Goal: Task Accomplishment & Management: Manage account settings

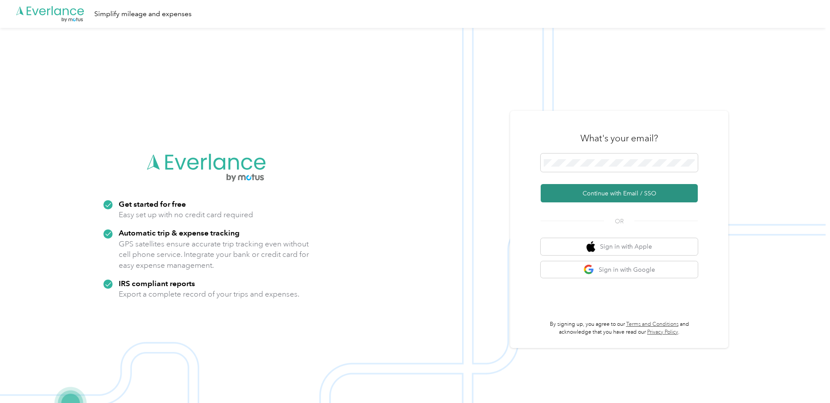
click at [585, 195] on button "Continue with Email / SSO" at bounding box center [619, 193] width 157 height 18
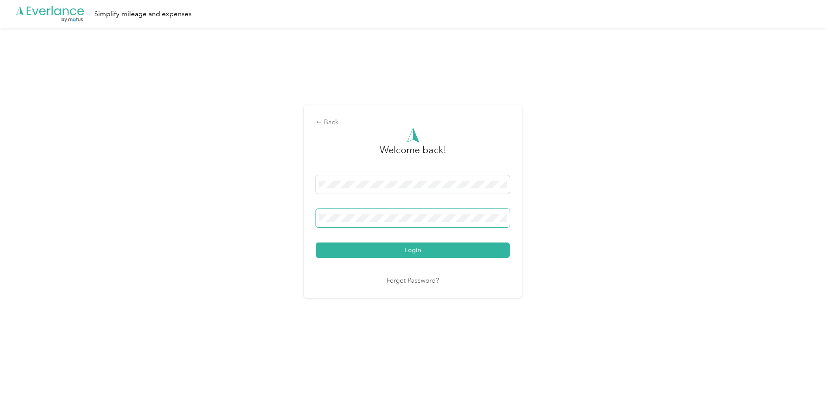
click at [397, 224] on span at bounding box center [413, 218] width 194 height 18
click at [316, 243] on button "Login" at bounding box center [413, 250] width 194 height 15
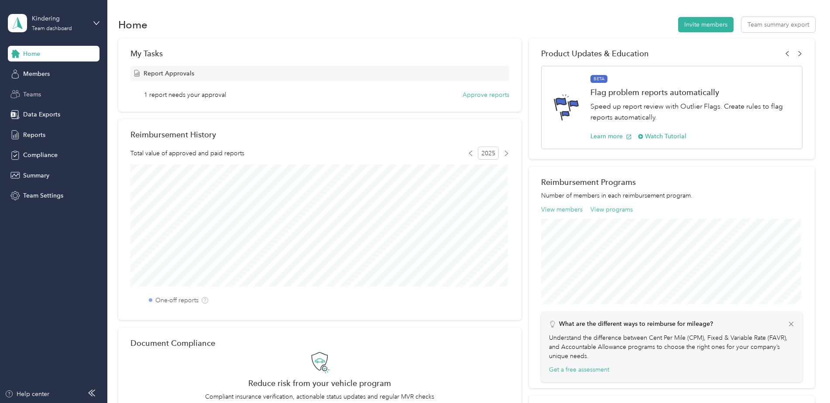
click at [67, 96] on div "Teams" at bounding box center [54, 94] width 92 height 16
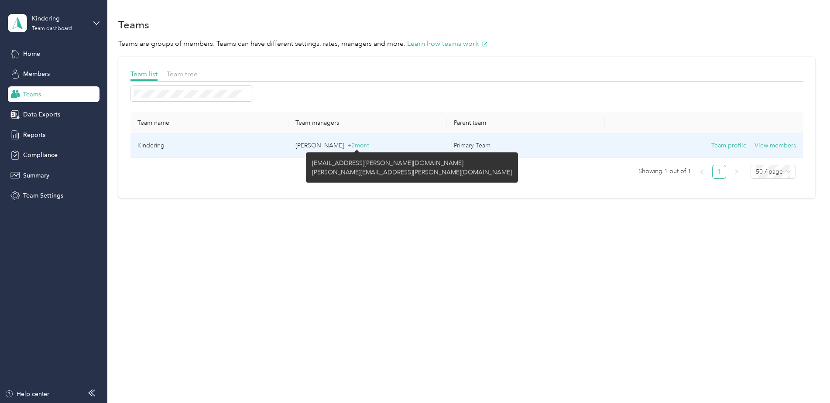
click at [362, 148] on span "+ 2 more" at bounding box center [358, 145] width 22 height 7
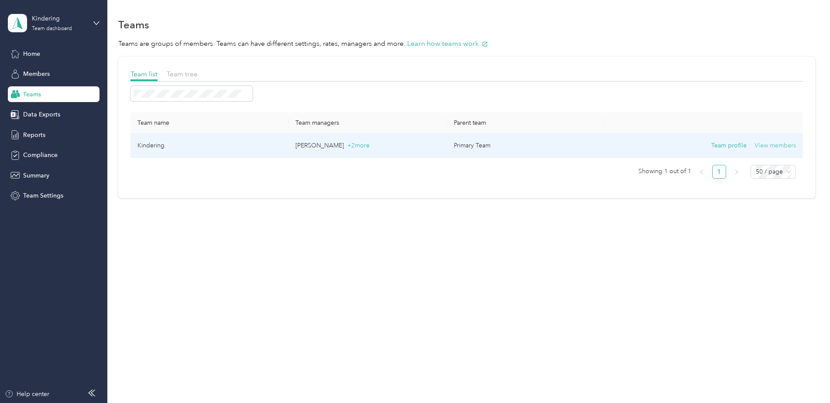
click at [781, 145] on button "View members" at bounding box center [775, 146] width 41 height 10
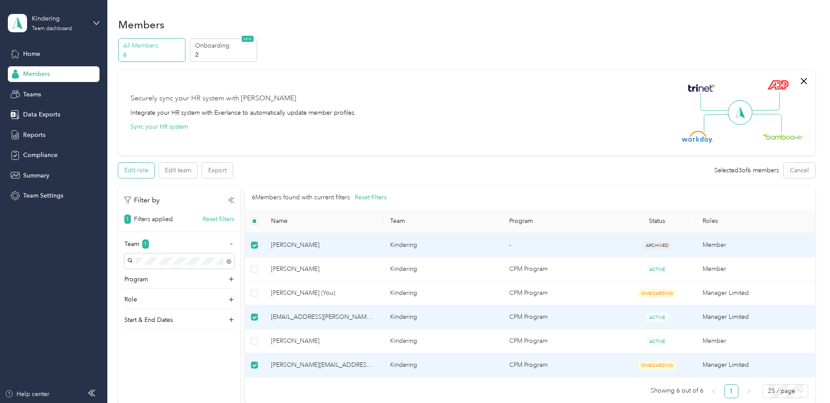
click at [150, 167] on button "Edit role" at bounding box center [136, 170] width 36 height 15
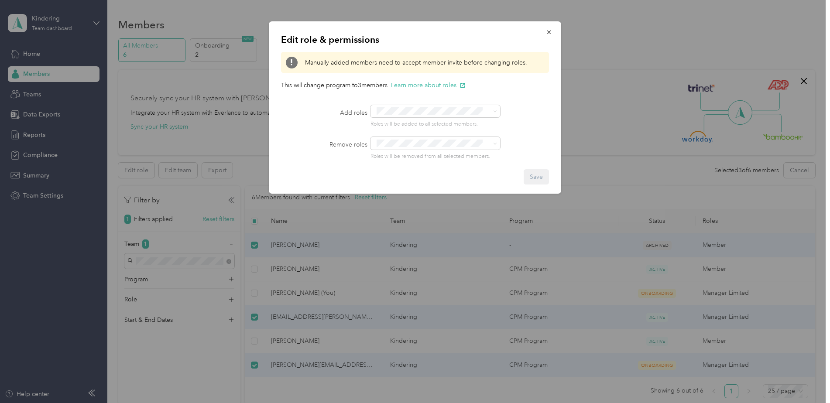
click at [539, 104] on div "Edit role & permissions Manually added members need to accept member invite bef…" at bounding box center [415, 107] width 292 height 172
click at [520, 113] on div at bounding box center [449, 111] width 156 height 12
drag, startPoint x: 513, startPoint y: 107, endPoint x: 517, endPoint y: 93, distance: 14.6
click at [513, 107] on div at bounding box center [449, 111] width 156 height 12
click at [547, 38] on button "button" at bounding box center [549, 31] width 18 height 15
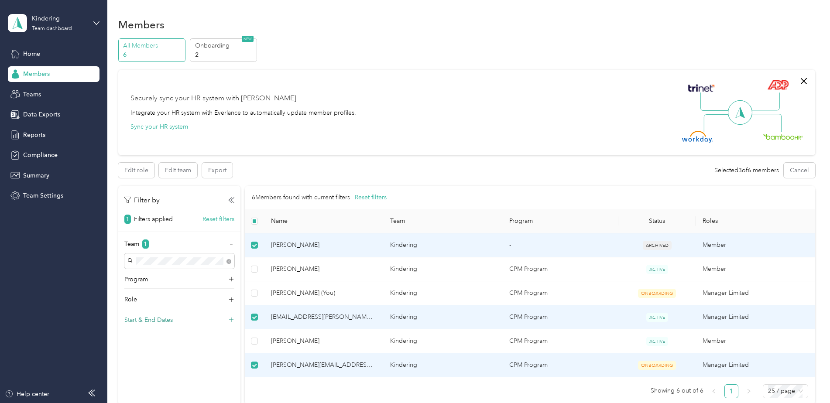
click at [176, 320] on div "Start & End Dates" at bounding box center [179, 323] width 110 height 14
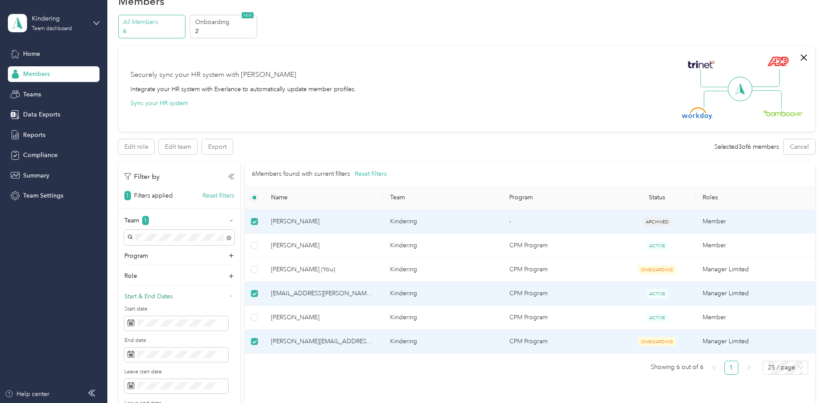
scroll to position [44, 0]
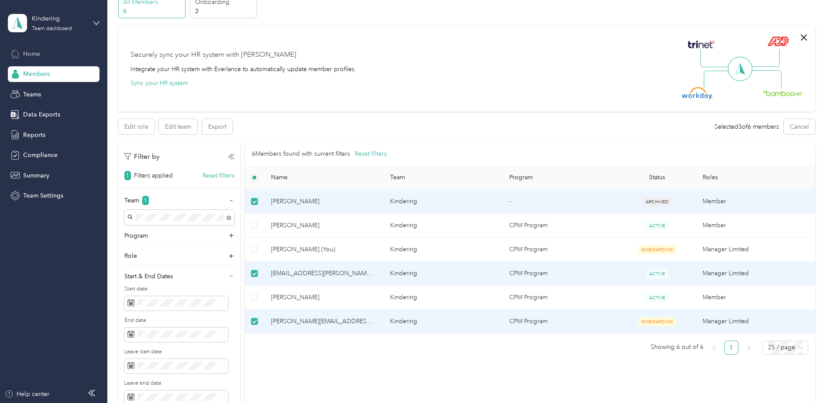
click at [40, 59] on div "Home" at bounding box center [54, 54] width 92 height 16
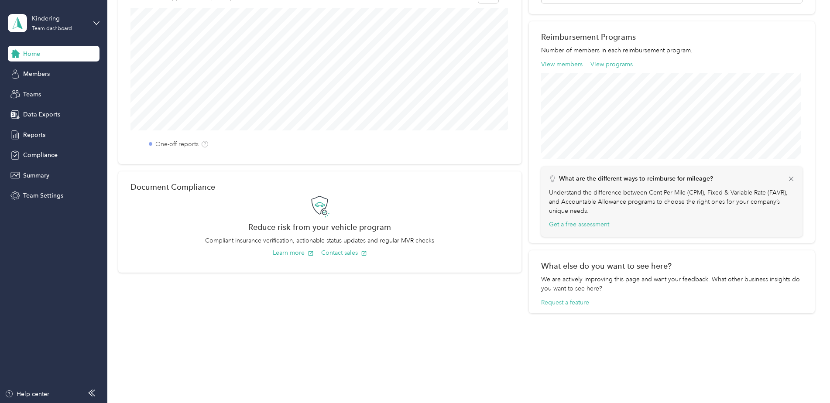
scroll to position [145, 0]
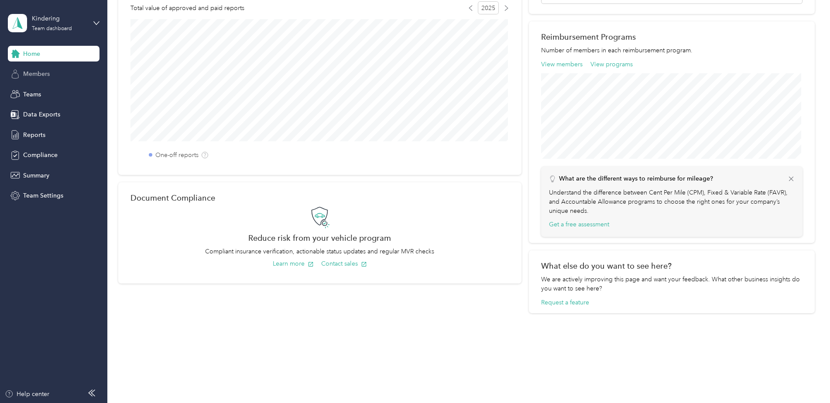
click at [45, 78] on span "Members" at bounding box center [36, 73] width 27 height 9
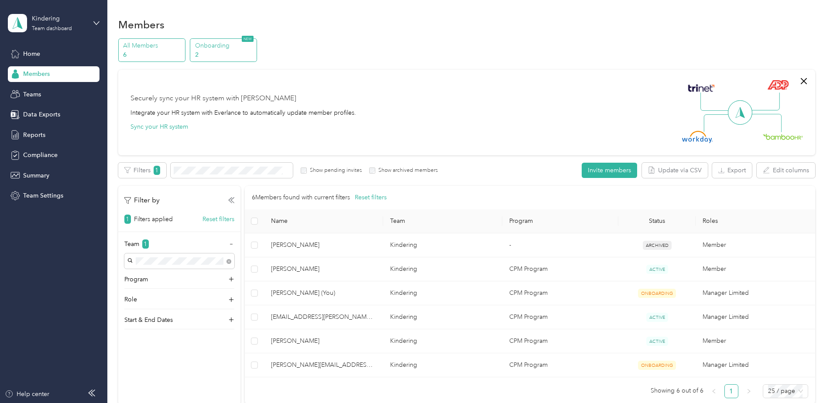
click at [226, 52] on p "2" at bounding box center [224, 54] width 59 height 9
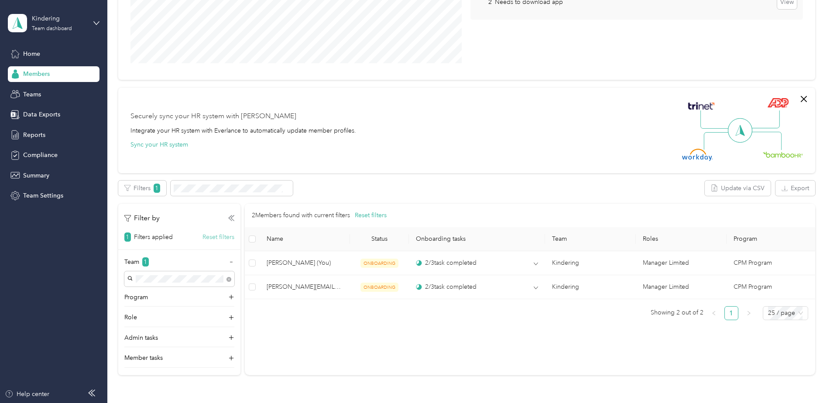
scroll to position [175, 0]
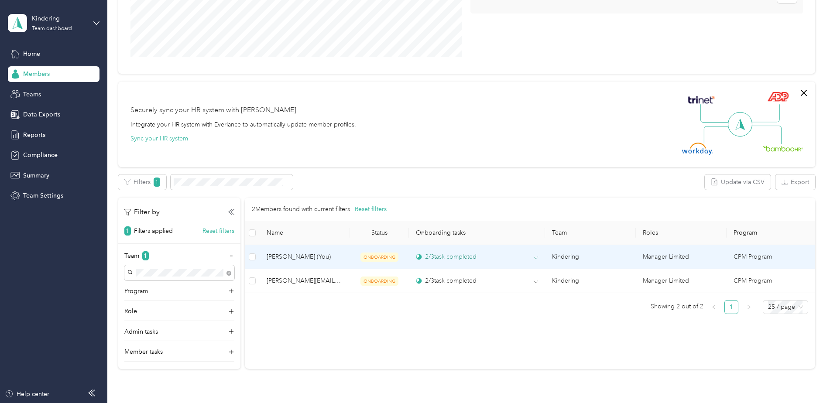
click at [431, 256] on div "2 / 3 task completed" at bounding box center [446, 256] width 61 height 9
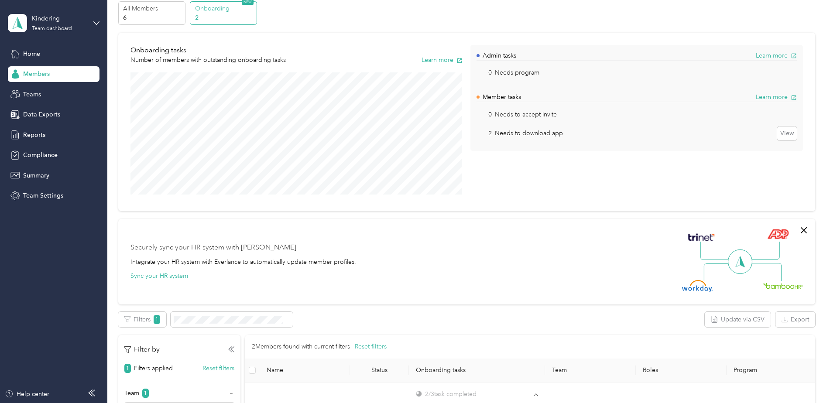
scroll to position [0, 0]
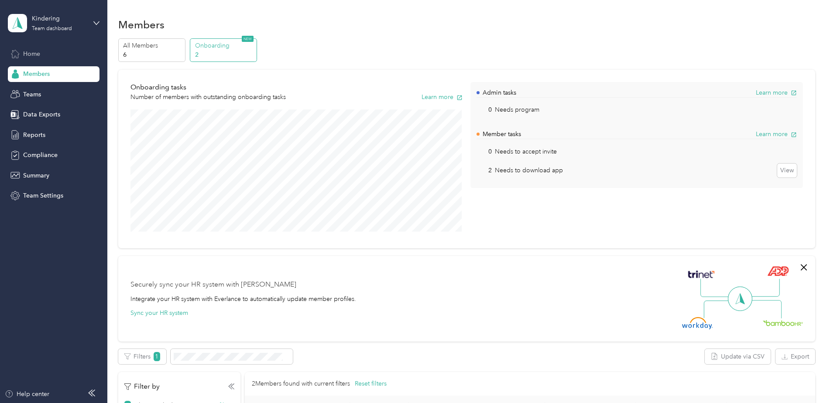
click at [39, 56] on span "Home" at bounding box center [31, 53] width 17 height 9
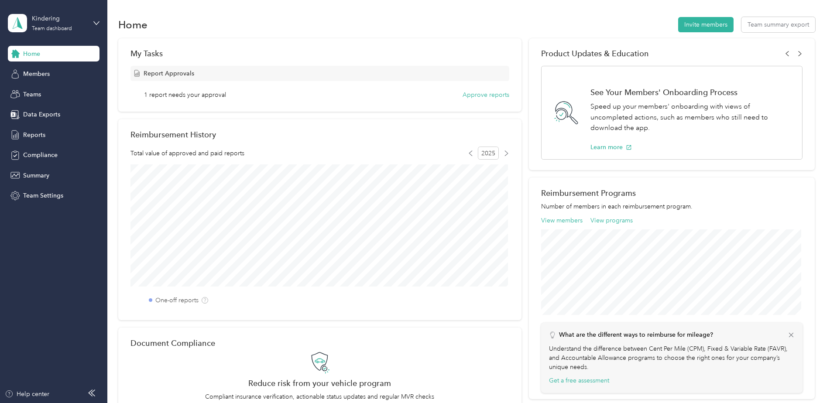
click at [185, 94] on span "1 report needs your approval" at bounding box center [185, 94] width 82 height 9
click at [489, 95] on button "Approve reports" at bounding box center [486, 94] width 47 height 9
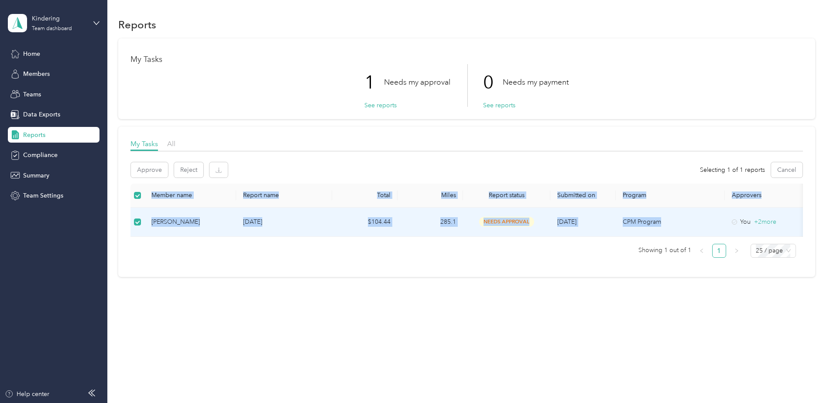
drag, startPoint x: 669, startPoint y: 237, endPoint x: 705, endPoint y: 237, distance: 36.2
click at [705, 237] on div "Member name Report name Total Miles Report status Submitted on Program Approver…" at bounding box center [467, 210] width 673 height 53
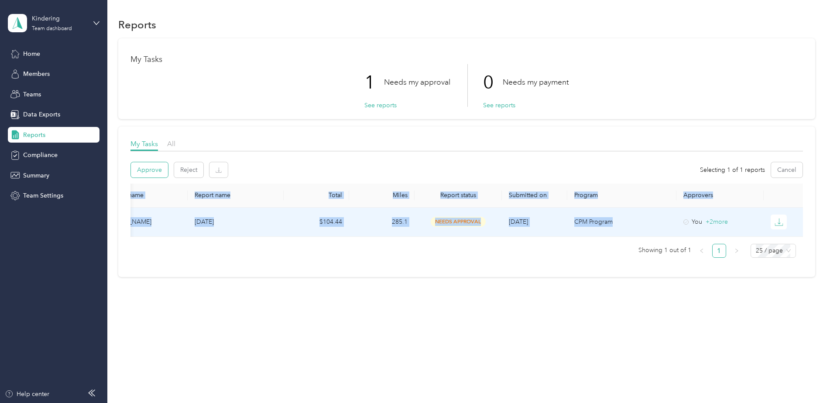
click at [161, 170] on button "Approve" at bounding box center [149, 169] width 37 height 15
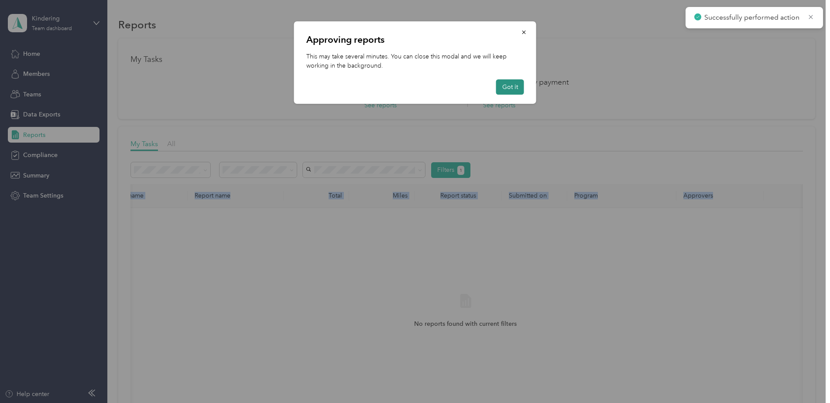
click at [520, 89] on button "Got it" at bounding box center [510, 86] width 28 height 15
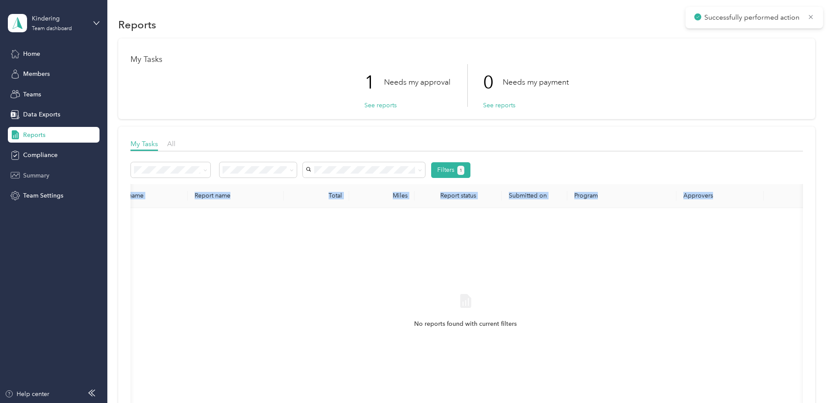
click at [49, 175] on span "Summary" at bounding box center [36, 175] width 26 height 9
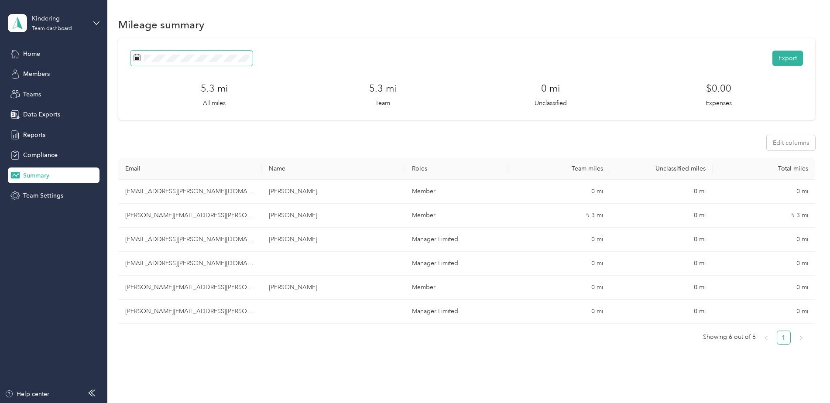
click at [178, 53] on span at bounding box center [192, 58] width 122 height 15
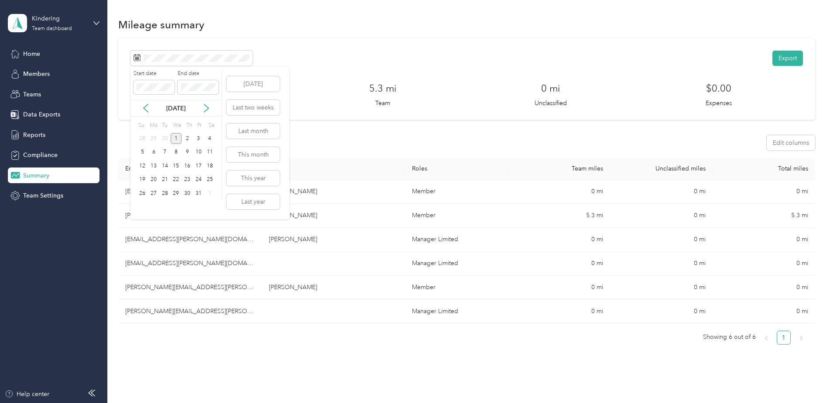
click at [151, 107] on div "[DATE]" at bounding box center [176, 108] width 91 height 9
click at [148, 109] on icon at bounding box center [145, 108] width 9 height 9
click at [201, 138] on div "1" at bounding box center [198, 138] width 11 height 11
click at [142, 206] on div "31" at bounding box center [142, 207] width 11 height 11
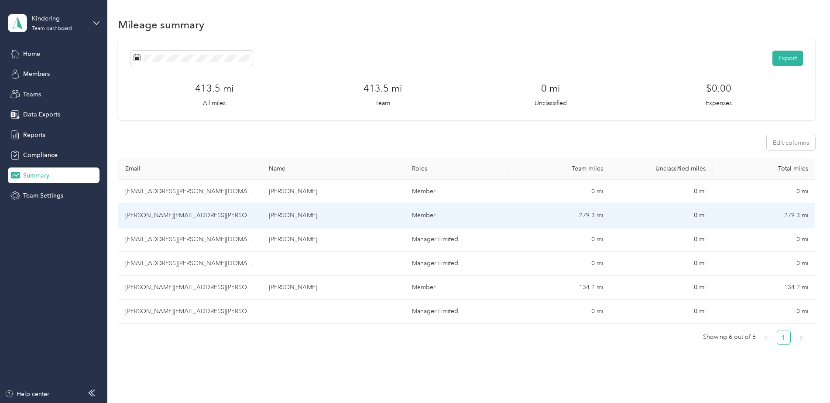
click at [168, 217] on td "[PERSON_NAME][EMAIL_ADDRESS][PERSON_NAME][DOMAIN_NAME]" at bounding box center [190, 216] width 144 height 24
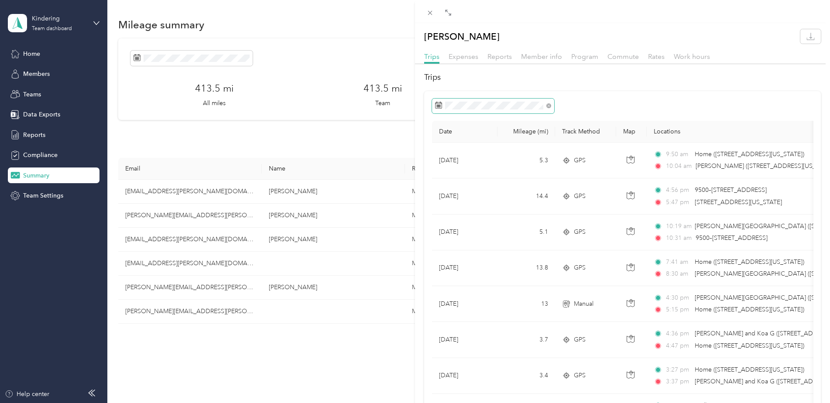
click at [543, 111] on span at bounding box center [493, 106] width 122 height 15
click at [450, 156] on icon at bounding box center [447, 155] width 9 height 9
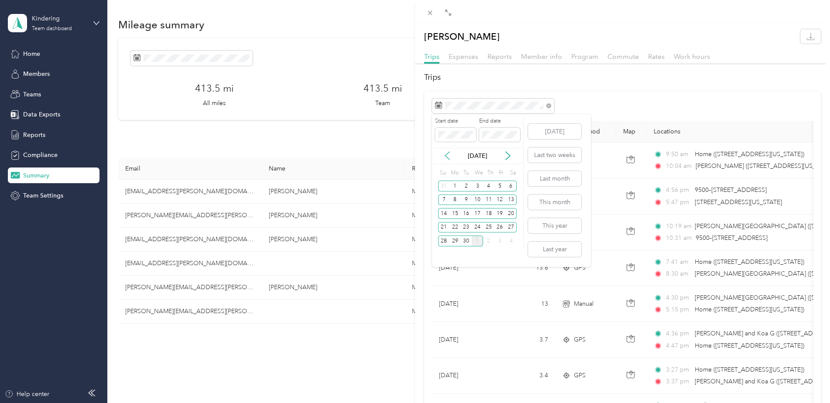
click at [450, 156] on icon at bounding box center [447, 155] width 9 height 9
click at [503, 188] on div "1" at bounding box center [500, 186] width 11 height 11
click at [502, 139] on span at bounding box center [499, 135] width 41 height 14
click at [509, 157] on icon at bounding box center [508, 155] width 9 height 9
click at [446, 186] on div "31" at bounding box center [443, 186] width 11 height 11
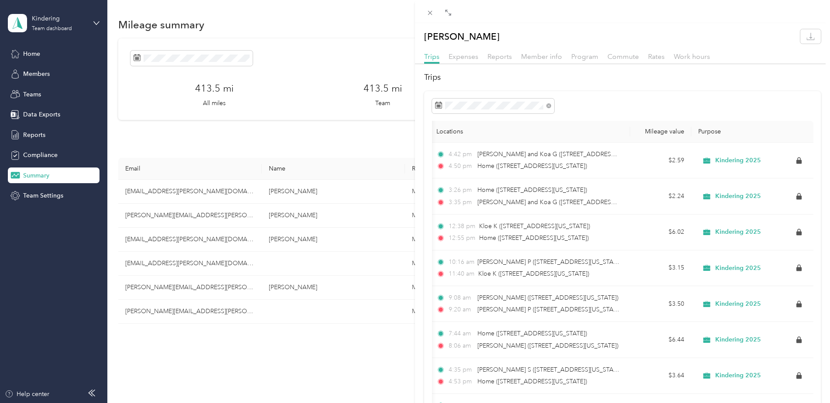
click at [374, 127] on div "[PERSON_NAME] Trips Expenses Reports Member info Program Commute Rates Work hou…" at bounding box center [415, 201] width 830 height 403
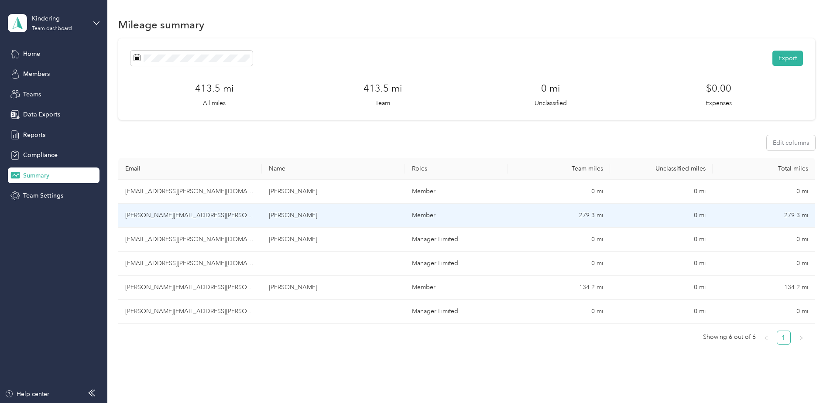
click at [429, 217] on td "Member" at bounding box center [456, 216] width 103 height 24
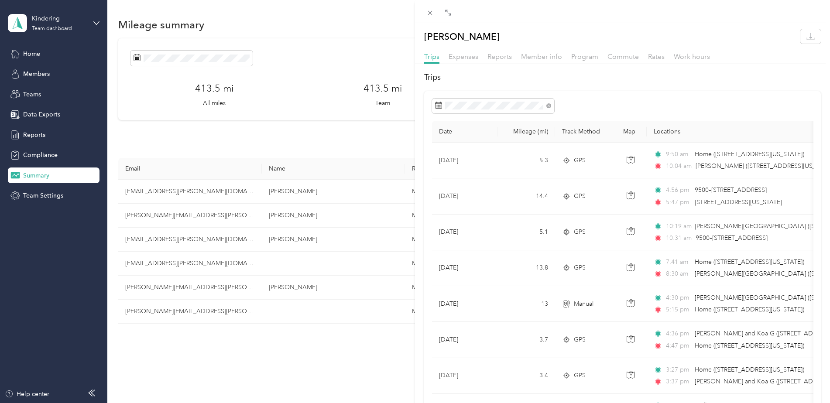
click at [336, 155] on div "[PERSON_NAME] Trips Expenses Reports Member info Program Commute Rates Work hou…" at bounding box center [415, 201] width 830 height 403
